Goal: Find specific page/section: Find specific page/section

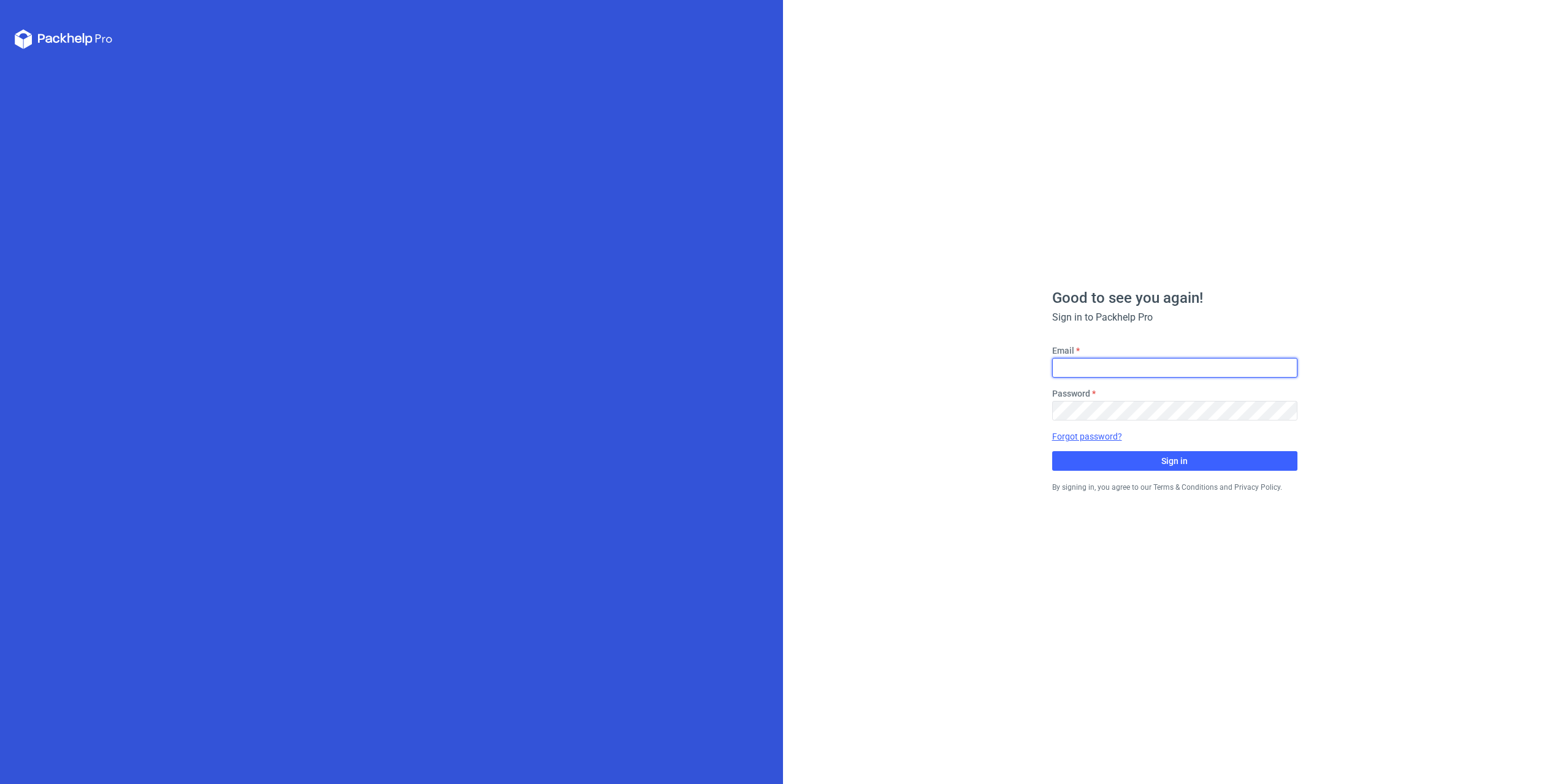
click at [1199, 364] on input "Email" at bounding box center [1175, 367] width 245 height 20
type input "[EMAIL_ADDRESS][DOMAIN_NAME]"
click at [1182, 459] on span "Sign in" at bounding box center [1174, 461] width 26 height 9
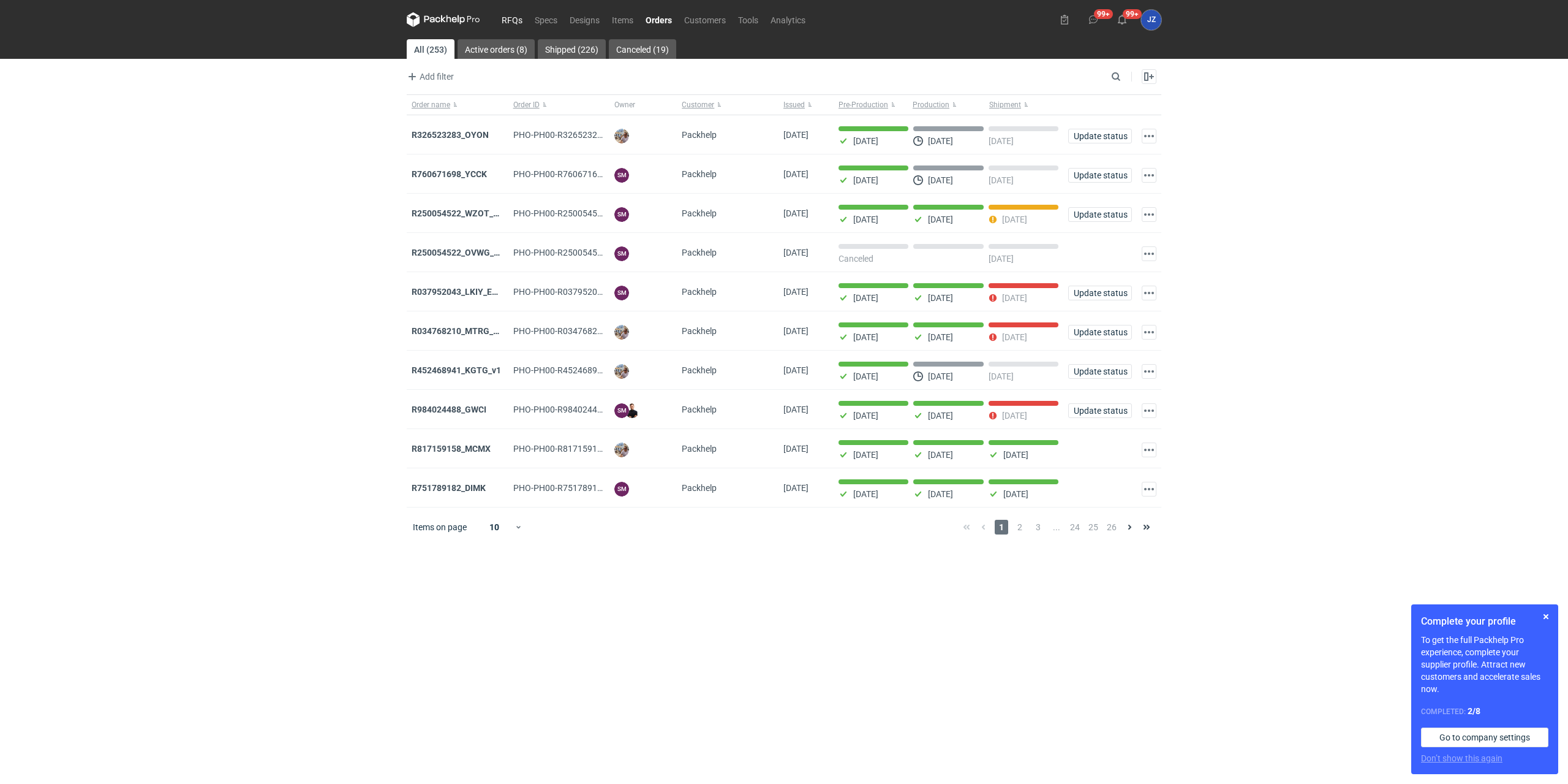
click at [512, 16] on link "RFQs" at bounding box center [512, 19] width 33 height 15
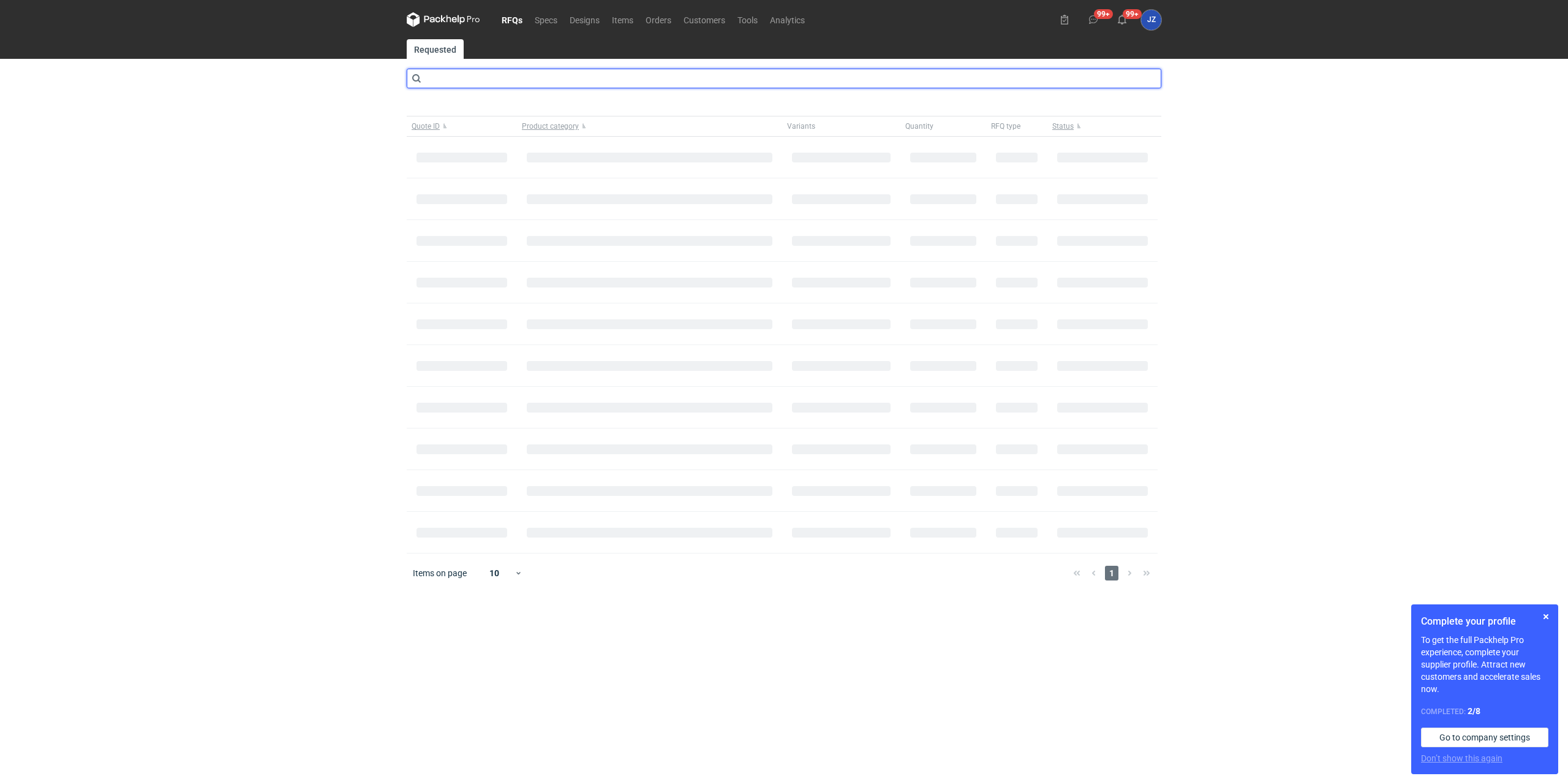
click at [564, 81] on input "text" at bounding box center [784, 78] width 755 height 20
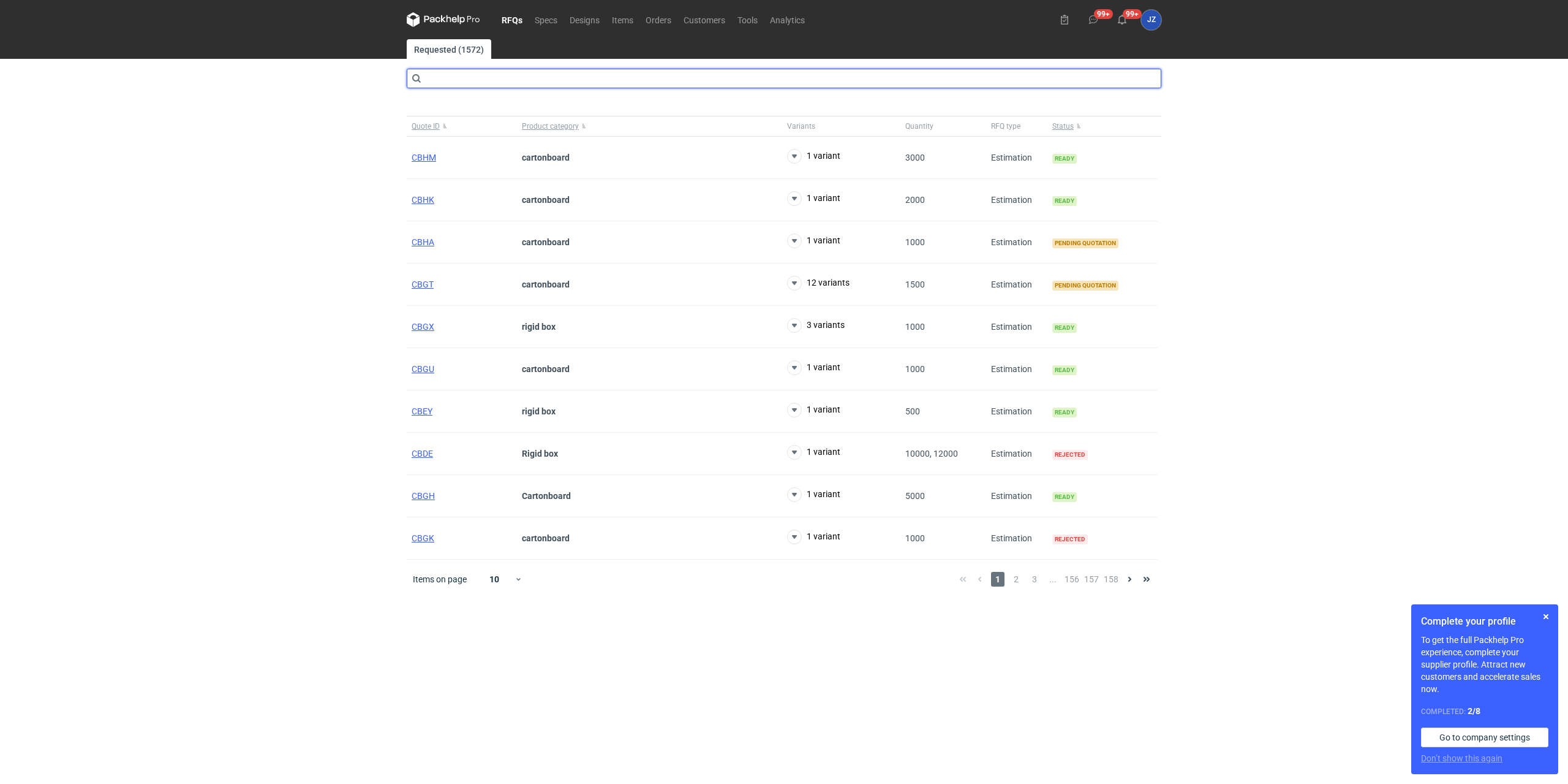
click at [559, 77] on input "text" at bounding box center [784, 78] width 755 height 20
click at [1548, 616] on button "button" at bounding box center [1546, 616] width 15 height 15
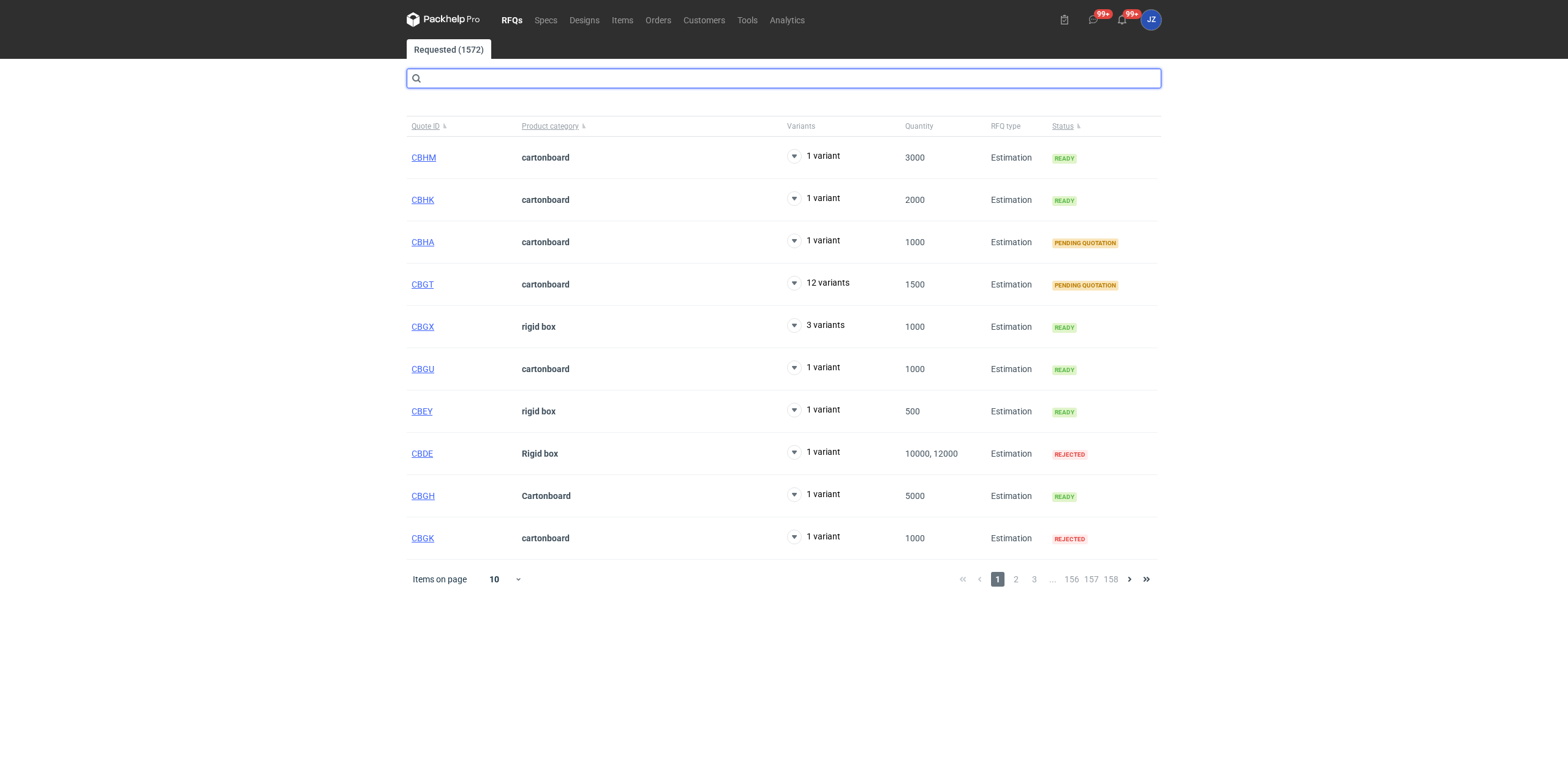
click at [498, 79] on input "text" at bounding box center [784, 78] width 755 height 20
click at [597, 77] on input "text" at bounding box center [784, 78] width 755 height 20
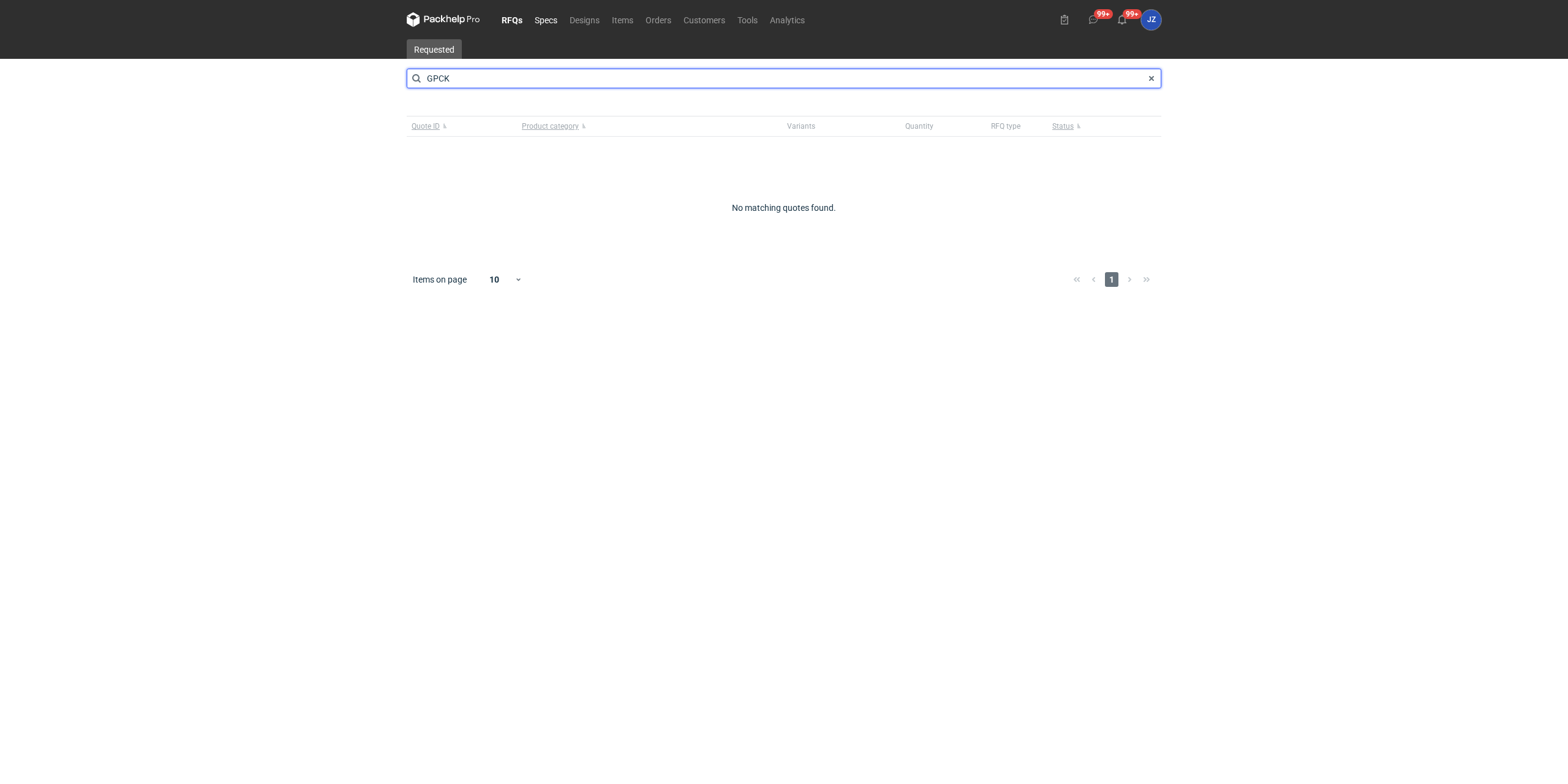
type input "GPCK"
click at [545, 23] on link "Specs" at bounding box center [545, 19] width 35 height 15
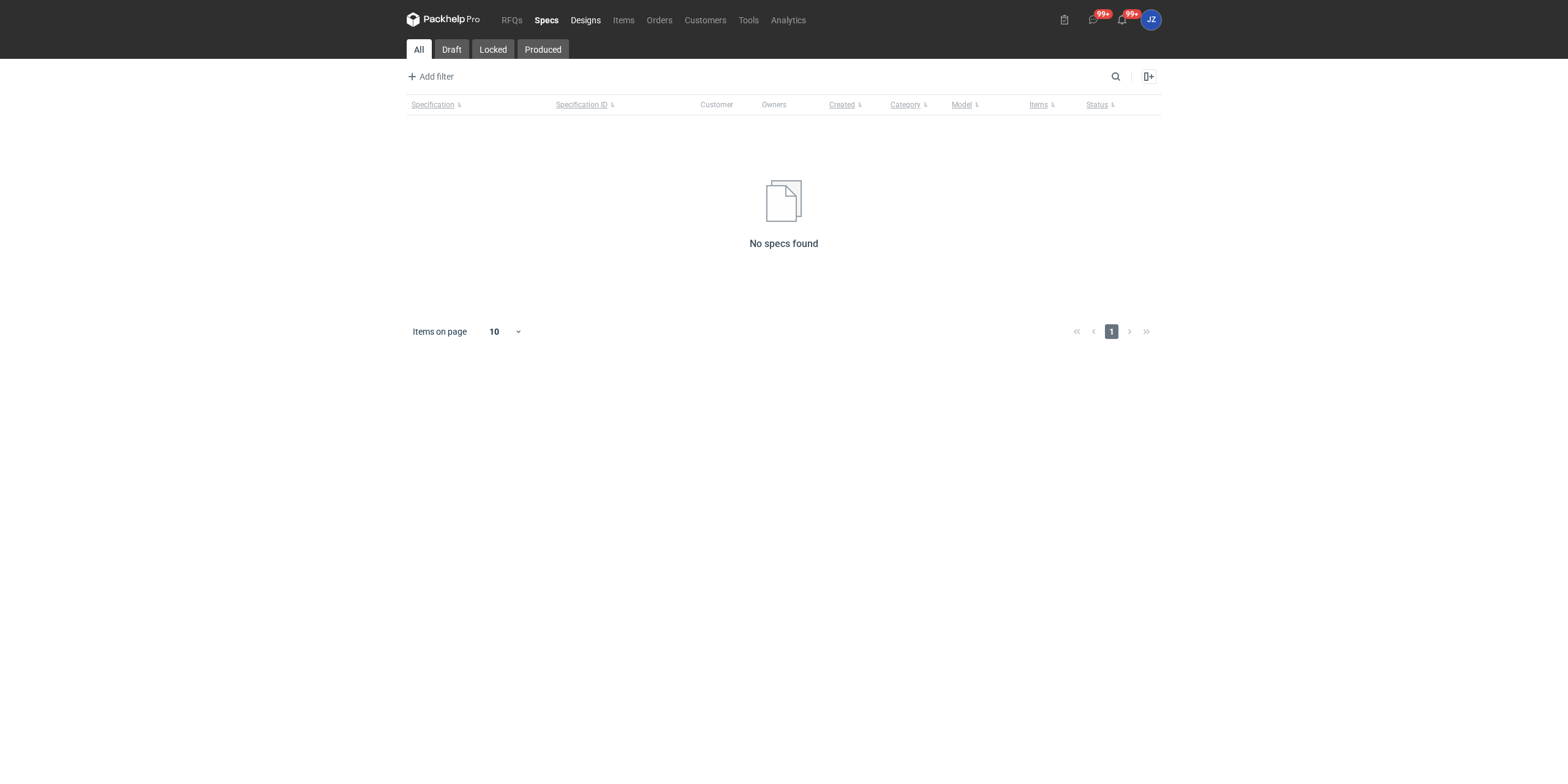
click at [586, 23] on link "Designs" at bounding box center [586, 19] width 43 height 15
click at [629, 19] on link "Items" at bounding box center [623, 19] width 33 height 15
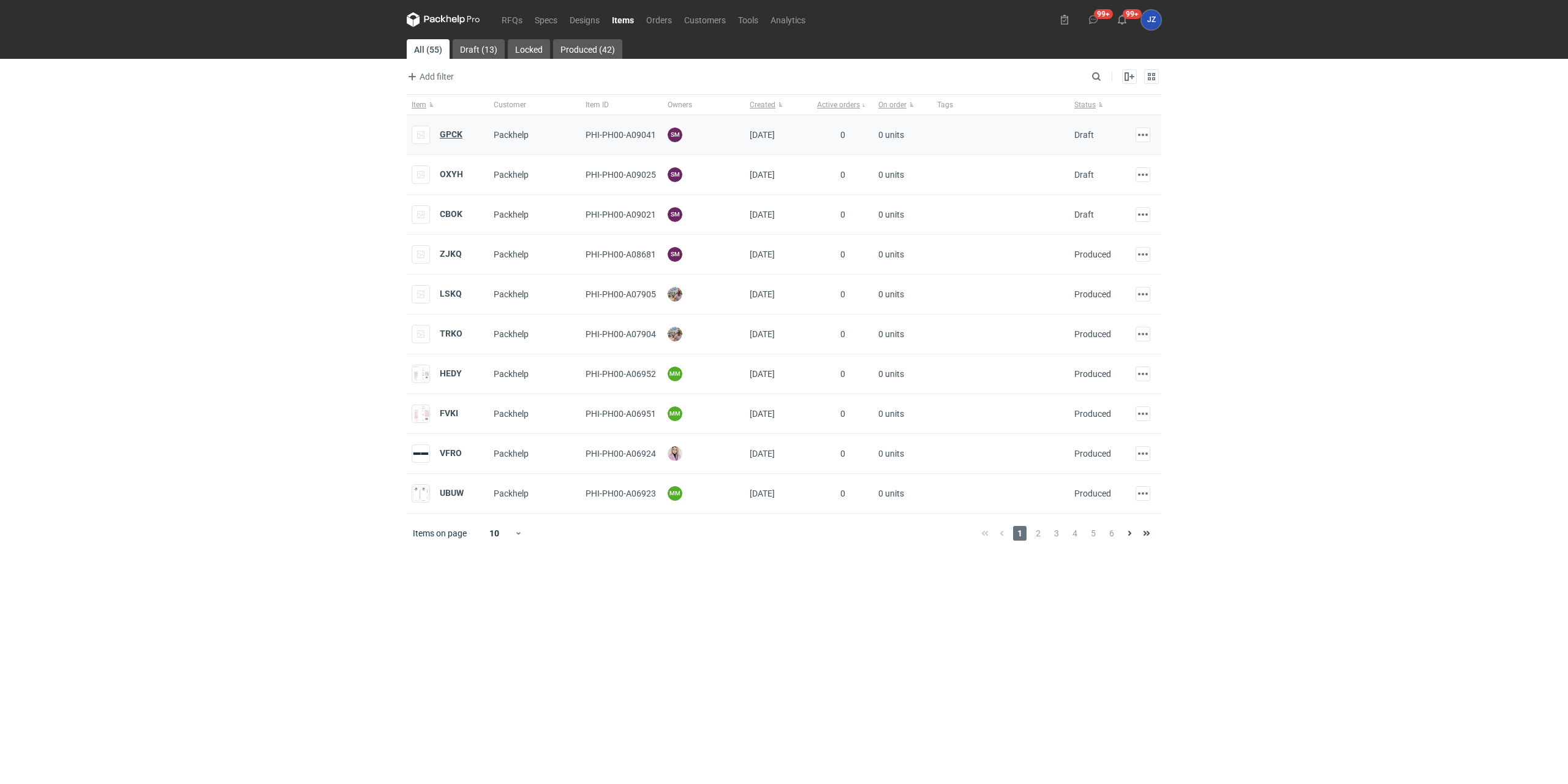
click at [447, 137] on strong "GPCK" at bounding box center [451, 133] width 23 height 9
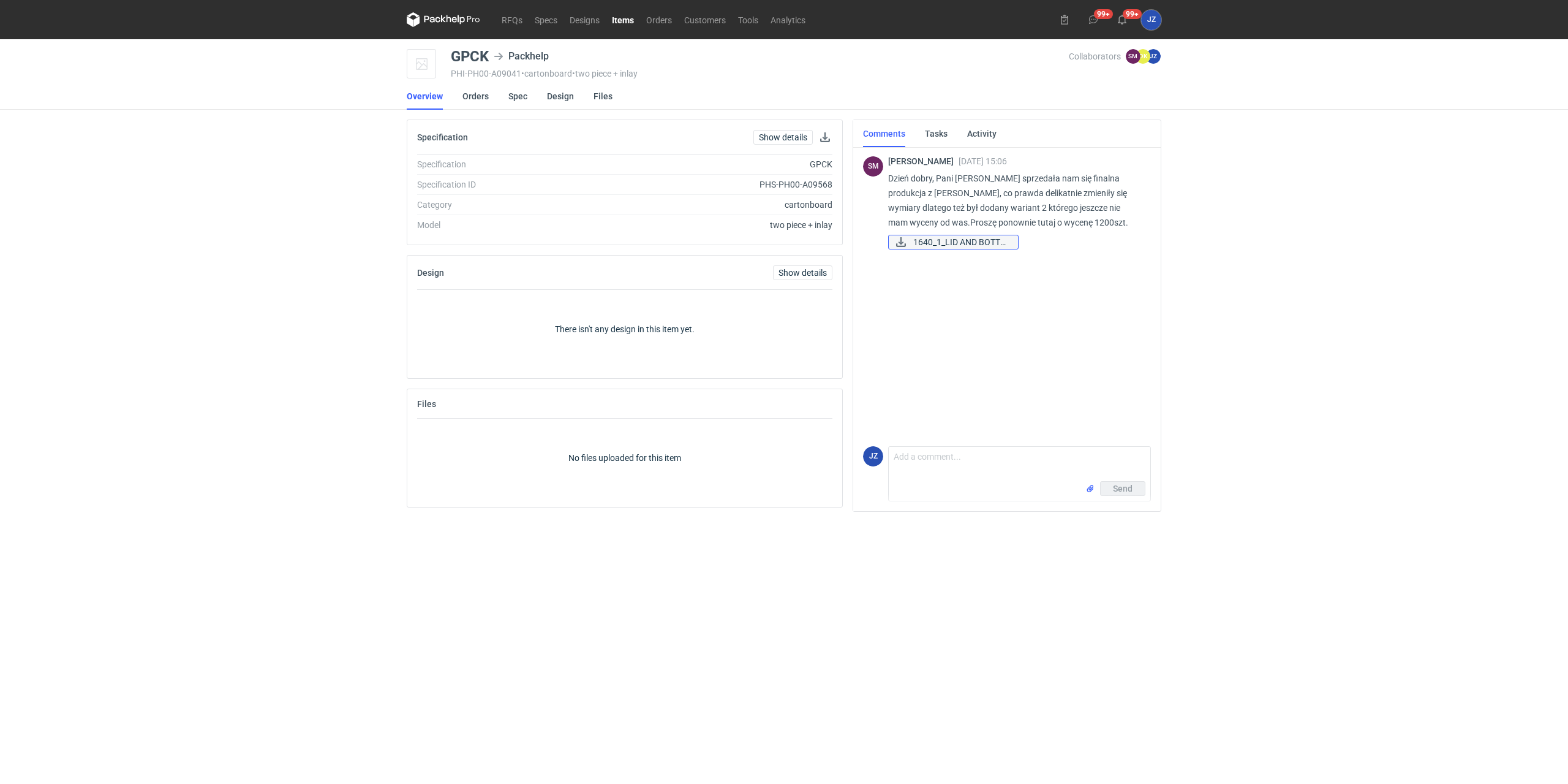
click at [947, 240] on span "1640_1_LID AND BOTTO..." at bounding box center [960, 243] width 95 height 14
click at [784, 136] on link "Show details" at bounding box center [784, 137] width 60 height 15
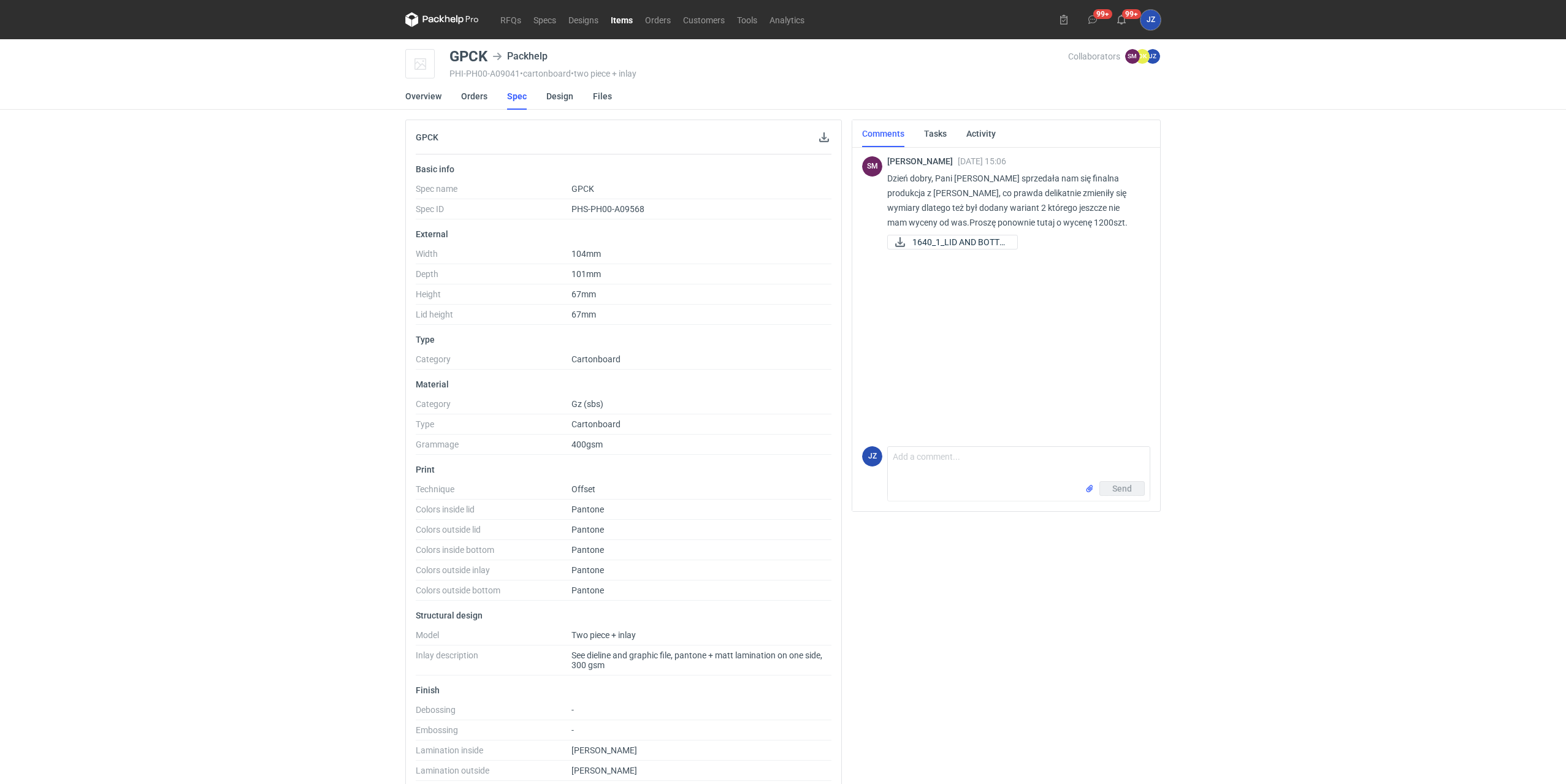
scroll to position [92, 0]
